Goal: Task Accomplishment & Management: Complete application form

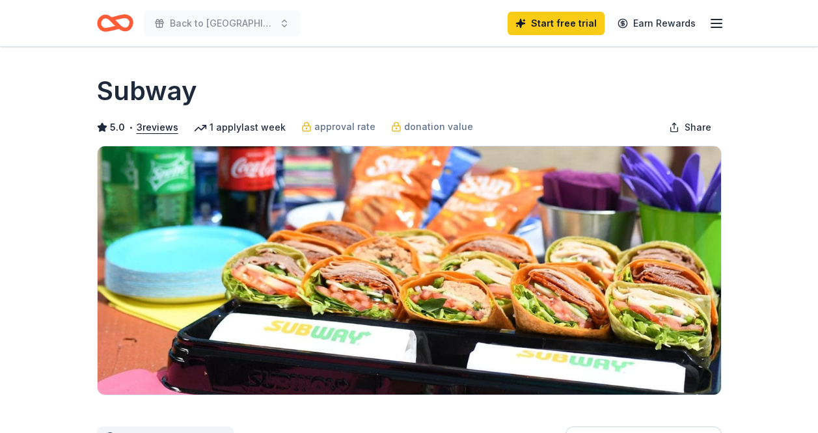
scroll to position [264, 0]
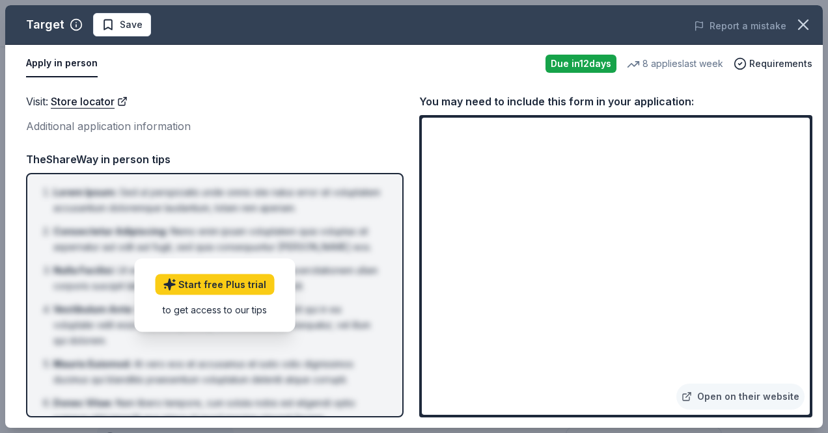
scroll to position [251, 0]
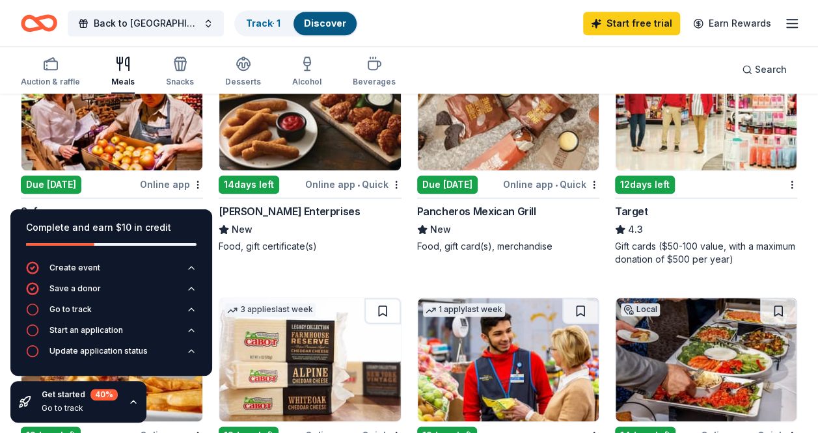
scroll to position [672, 0]
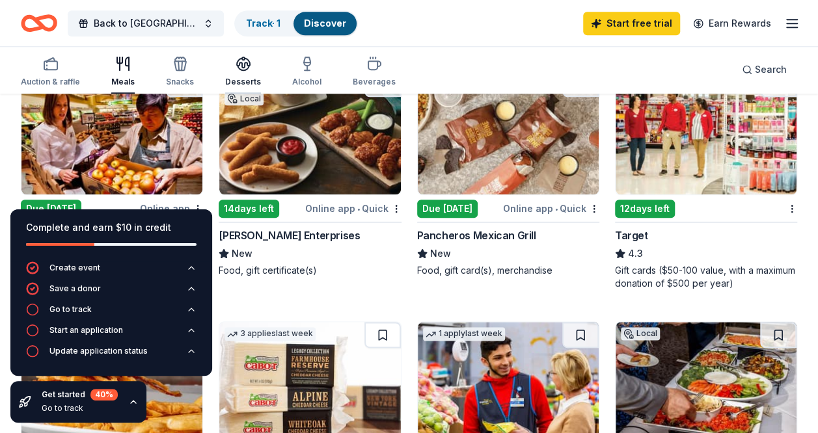
click at [238, 68] on icon "button" at bounding box center [244, 68] width 12 height 5
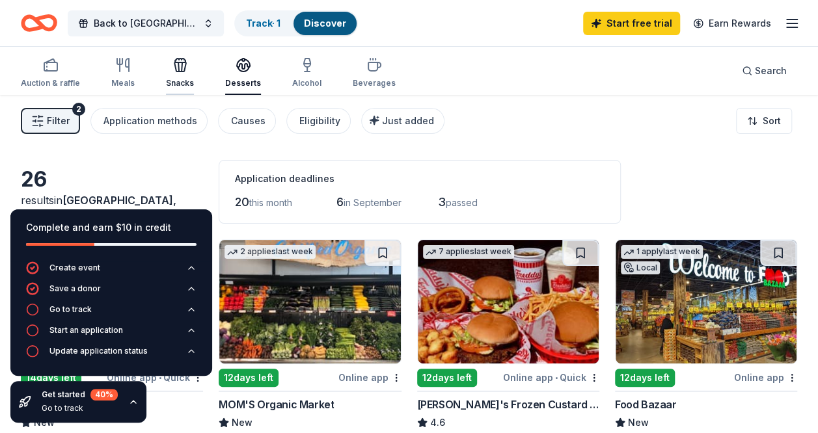
click at [177, 74] on div "Snacks" at bounding box center [180, 72] width 28 height 31
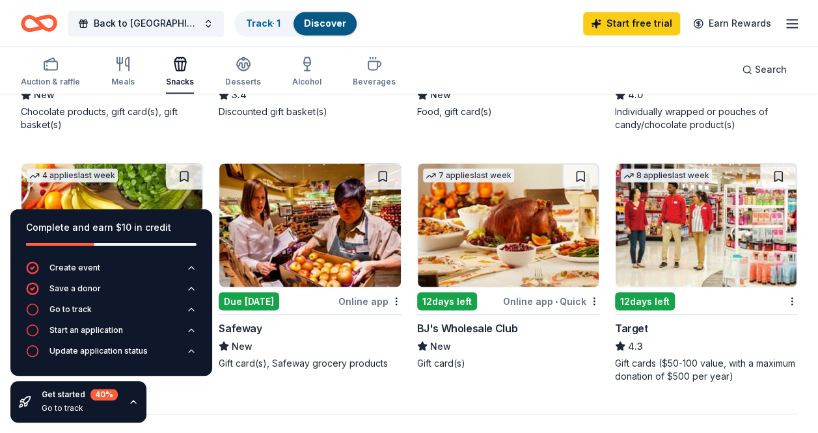
scroll to position [1059, 0]
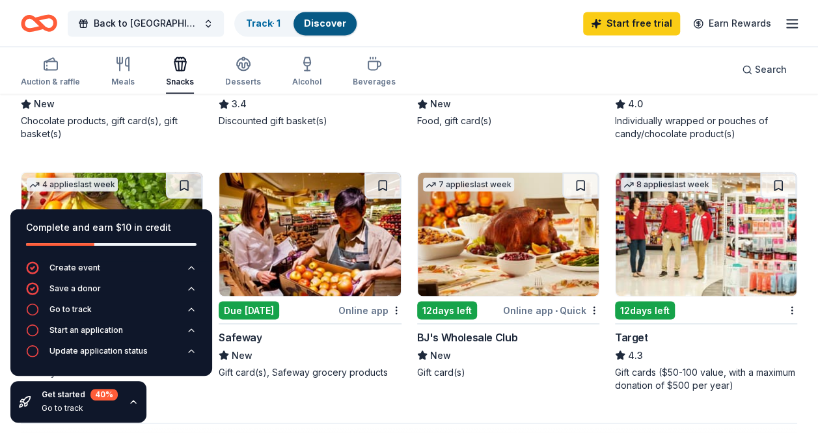
click at [497, 248] on img at bounding box center [508, 234] width 181 height 124
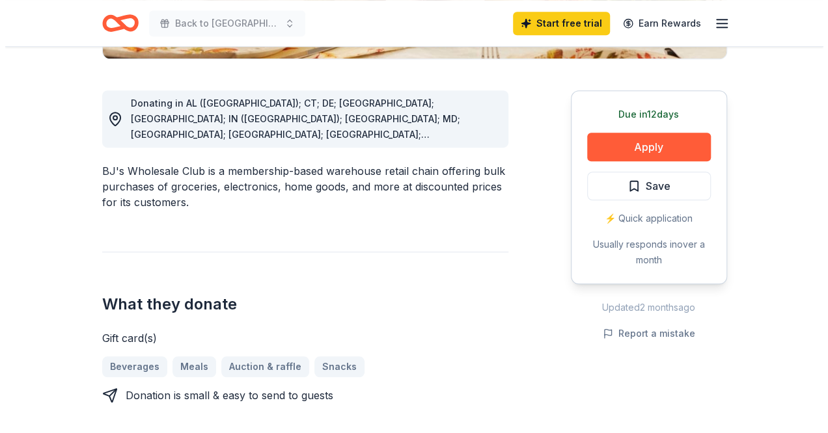
scroll to position [337, 0]
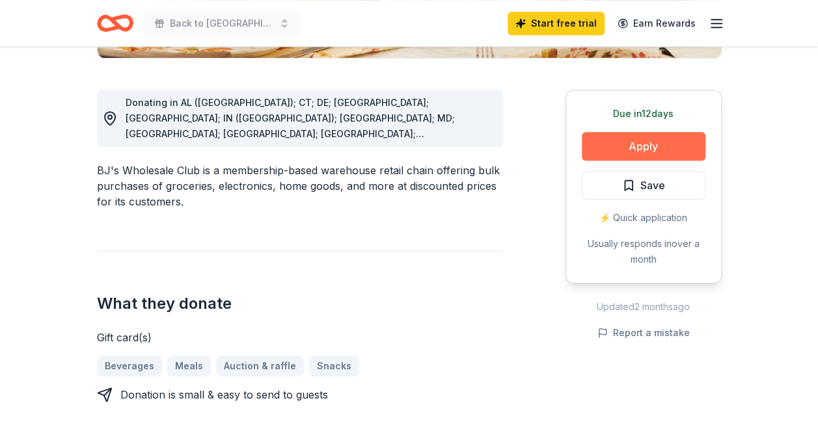
click at [634, 145] on button "Apply" at bounding box center [644, 146] width 124 height 29
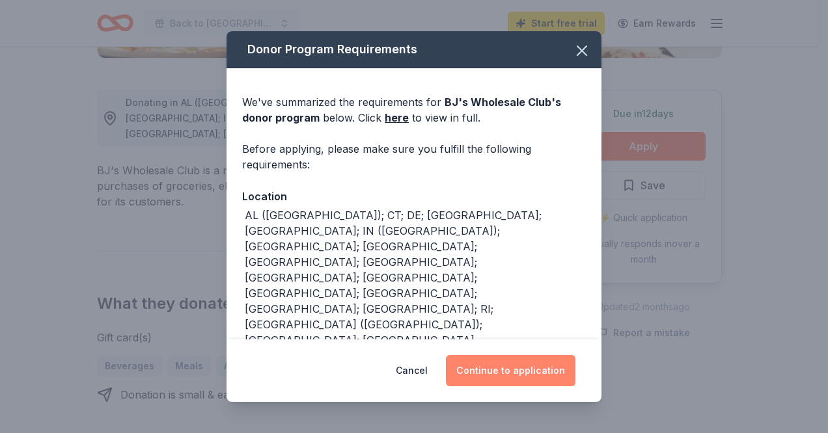
click at [512, 355] on button "Continue to application" at bounding box center [510, 370] width 129 height 31
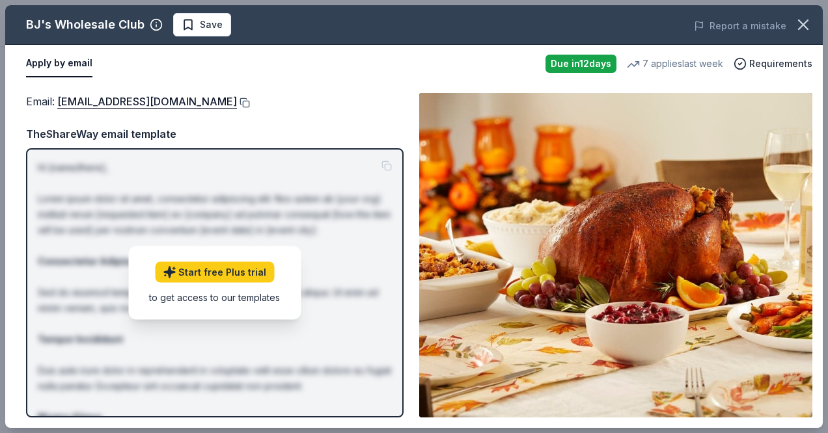
click at [237, 102] on button at bounding box center [243, 103] width 13 height 10
